Goal: Transaction & Acquisition: Purchase product/service

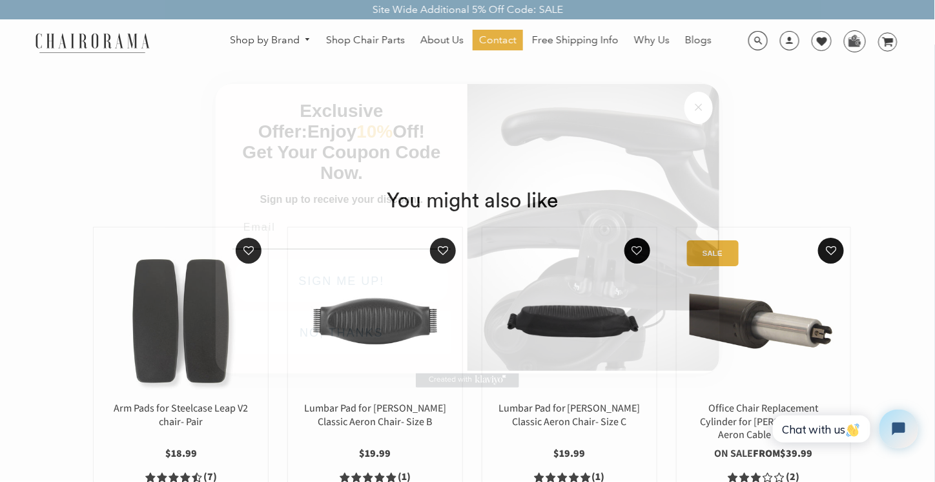
scroll to position [1437, 0]
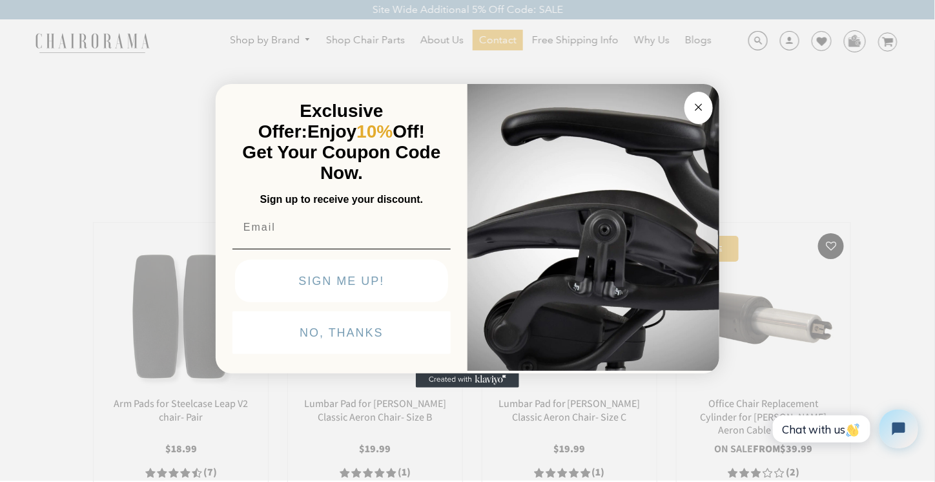
click at [696, 112] on circle "Close dialog" at bounding box center [699, 107] width 15 height 15
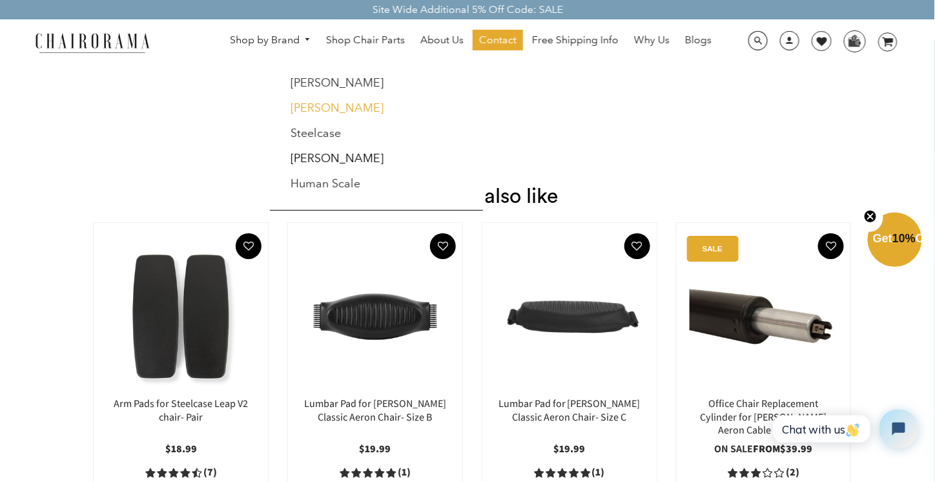
click at [329, 103] on link "[PERSON_NAME]" at bounding box center [337, 108] width 93 height 14
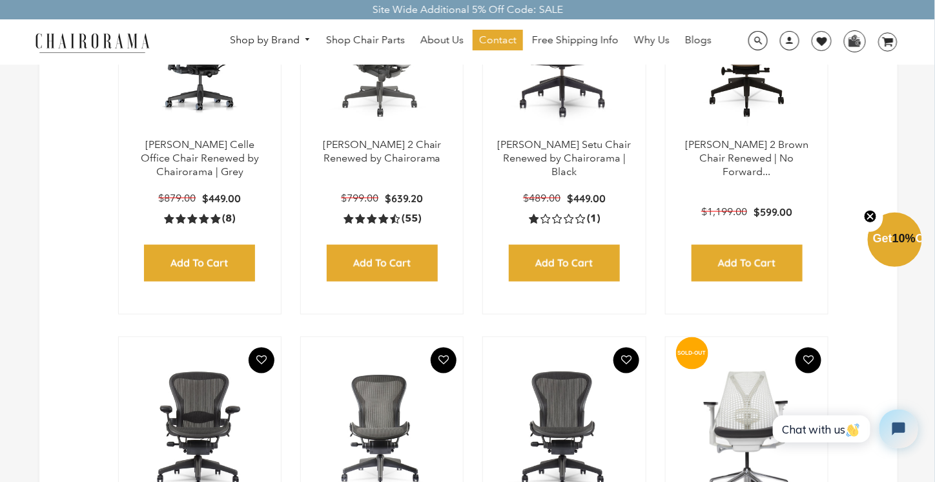
scroll to position [482, 0]
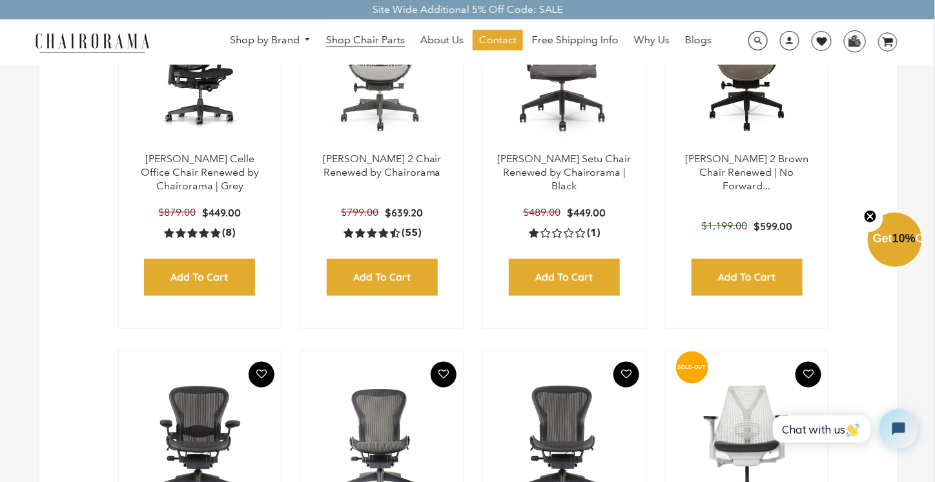
click at [363, 42] on span "Shop Chair Parts" at bounding box center [365, 41] width 79 height 14
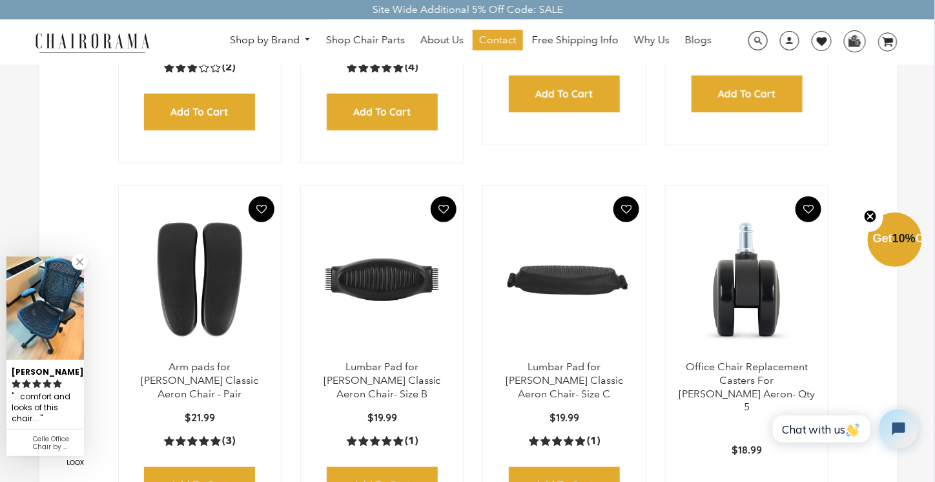
scroll to position [338, 0]
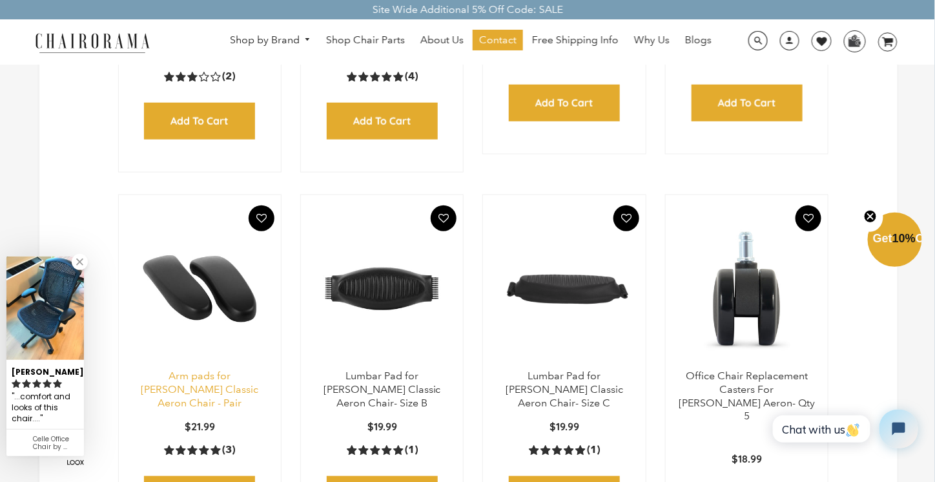
click at [241, 369] on link "Arm pads for [PERSON_NAME] Classic Aeron Chair - Pair" at bounding box center [200, 388] width 118 height 39
